Goal: Task Accomplishment & Management: Manage account settings

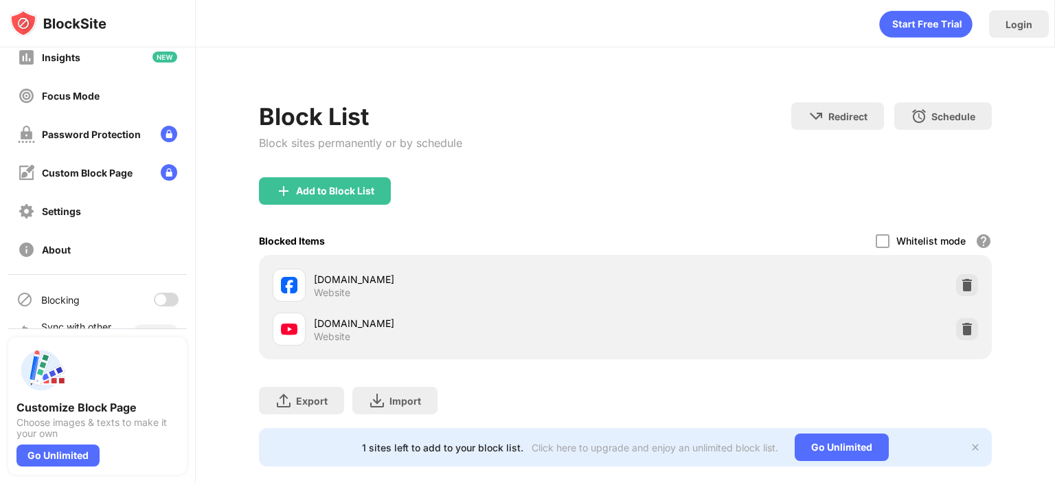
scroll to position [120, 0]
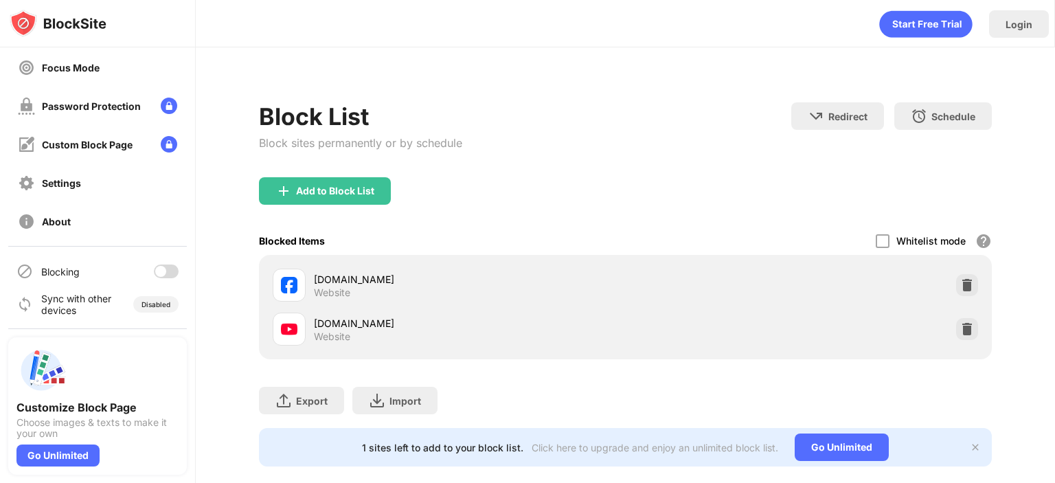
click at [159, 267] on div at bounding box center [166, 271] width 25 height 14
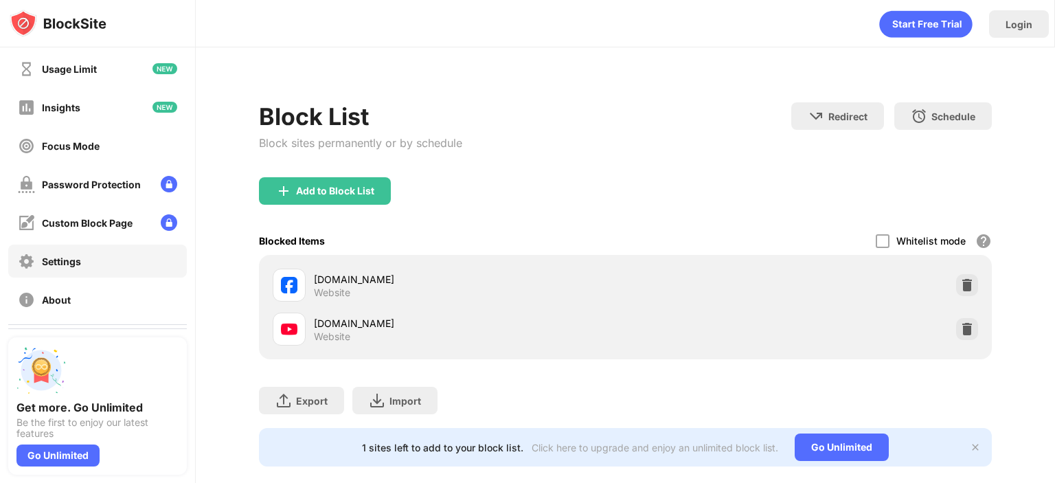
scroll to position [120, 0]
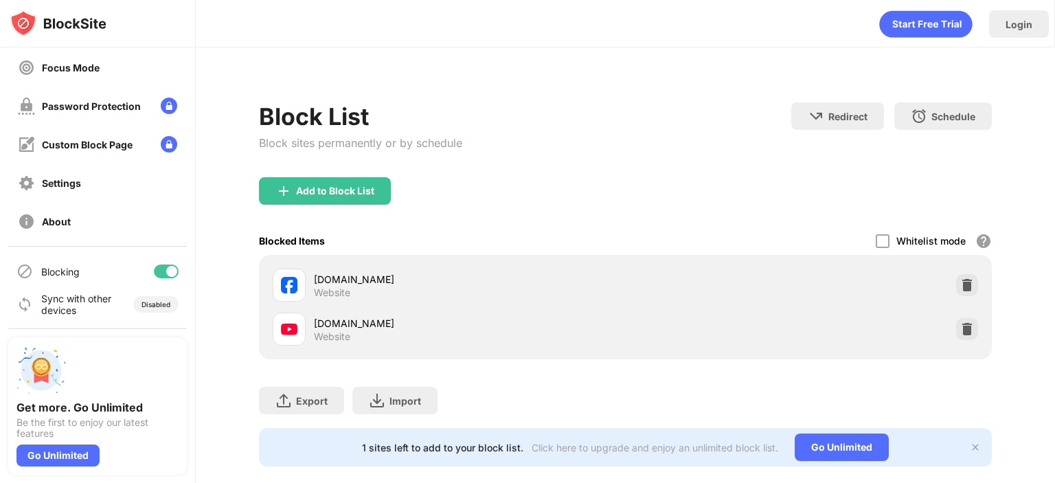
click at [157, 280] on div "Blocking" at bounding box center [97, 271] width 179 height 33
click at [166, 266] on div at bounding box center [171, 271] width 11 height 11
